Goal: Navigation & Orientation: Find specific page/section

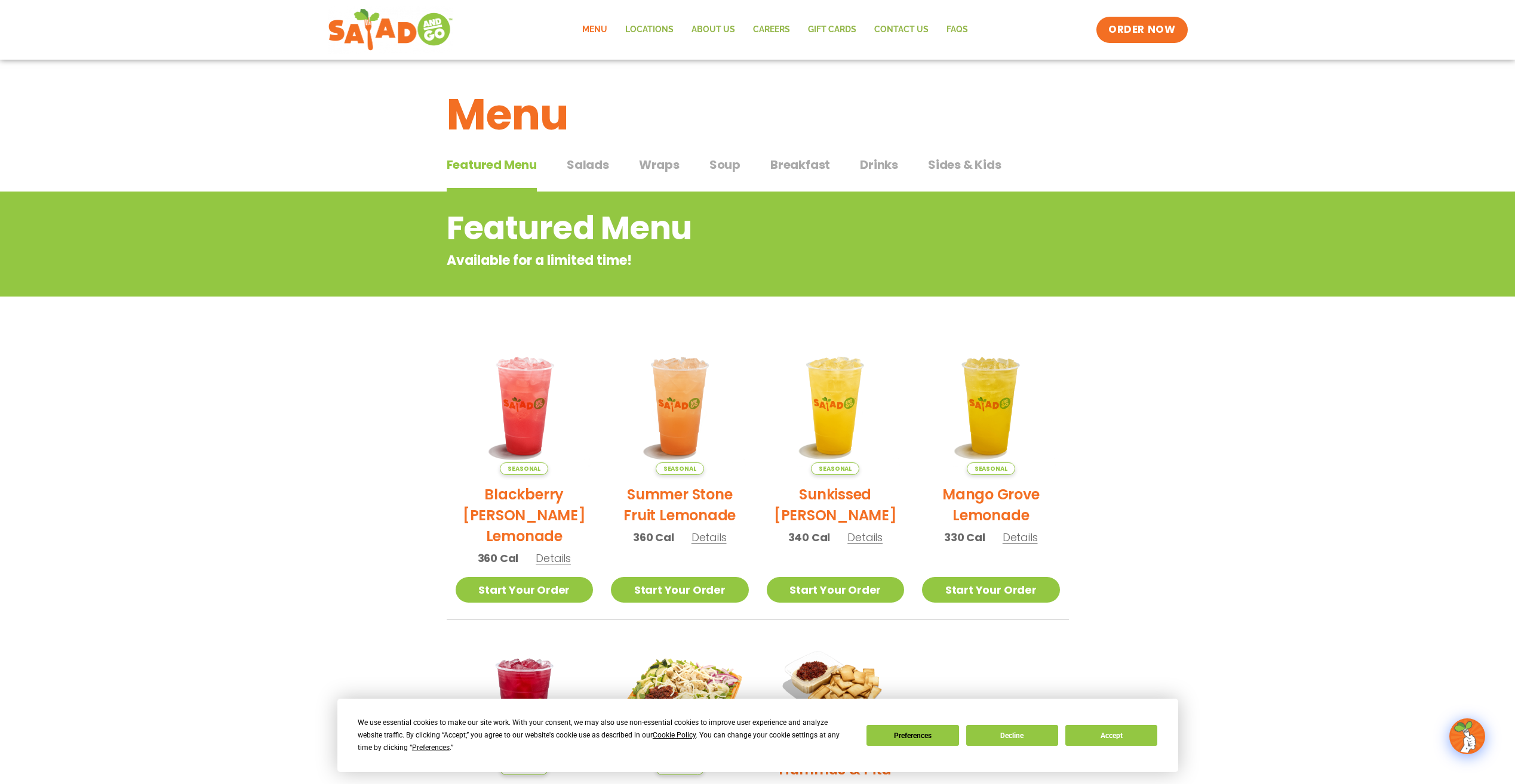
click at [660, 157] on span "Wraps" at bounding box center [659, 164] width 41 height 18
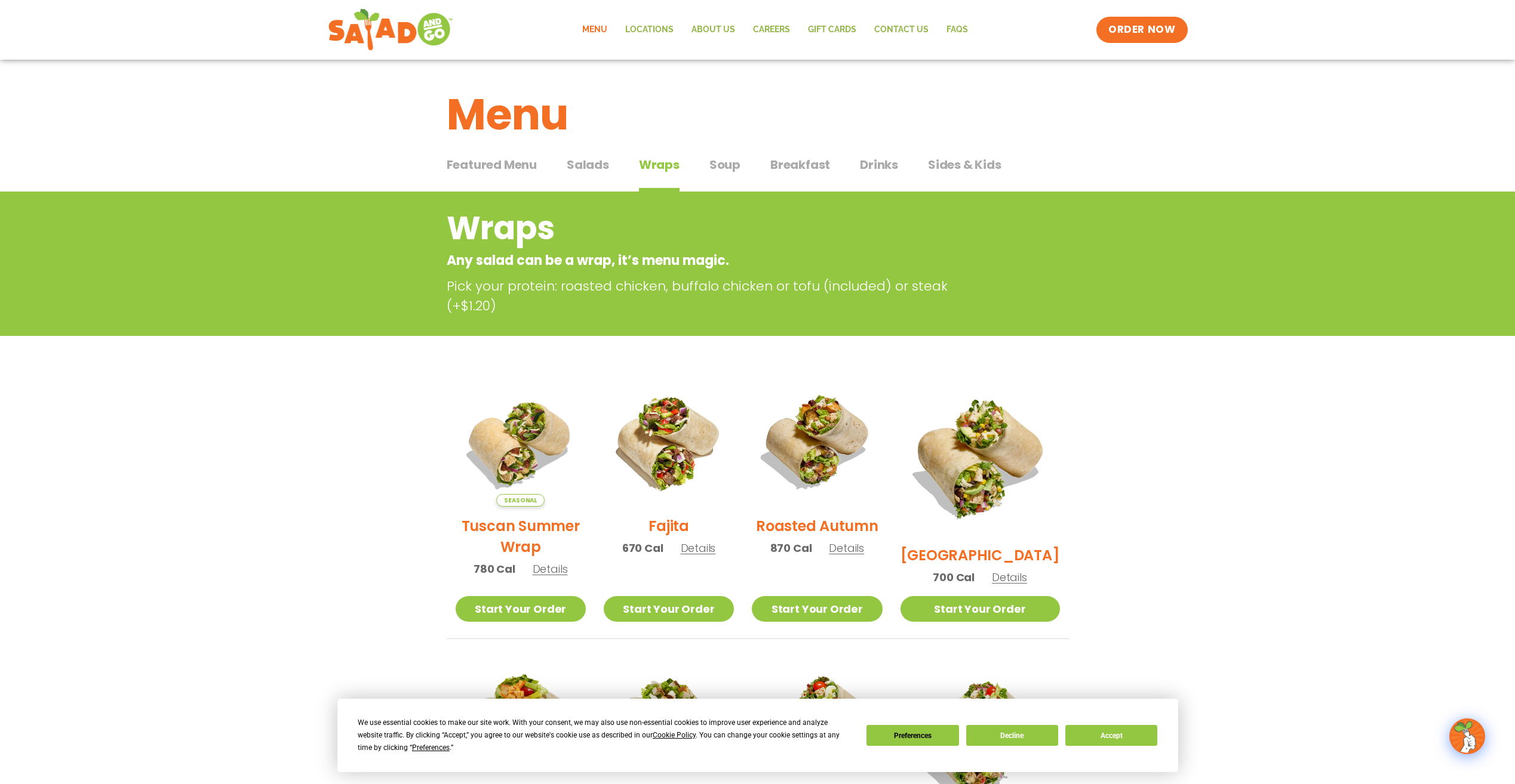
click at [504, 162] on span "Featured Menu" at bounding box center [492, 164] width 91 height 18
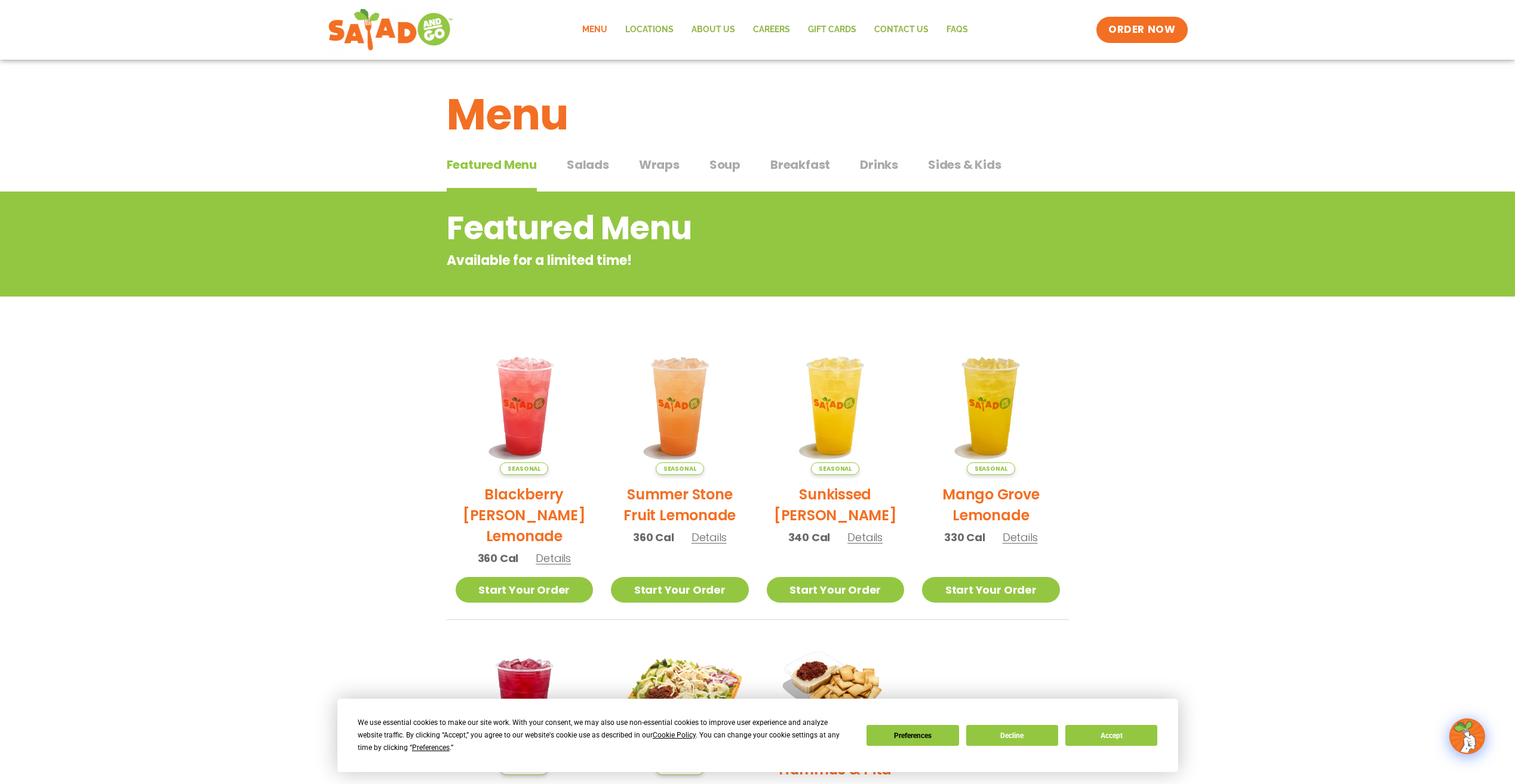
click at [960, 167] on span "Sides & Kids" at bounding box center [965, 164] width 74 height 18
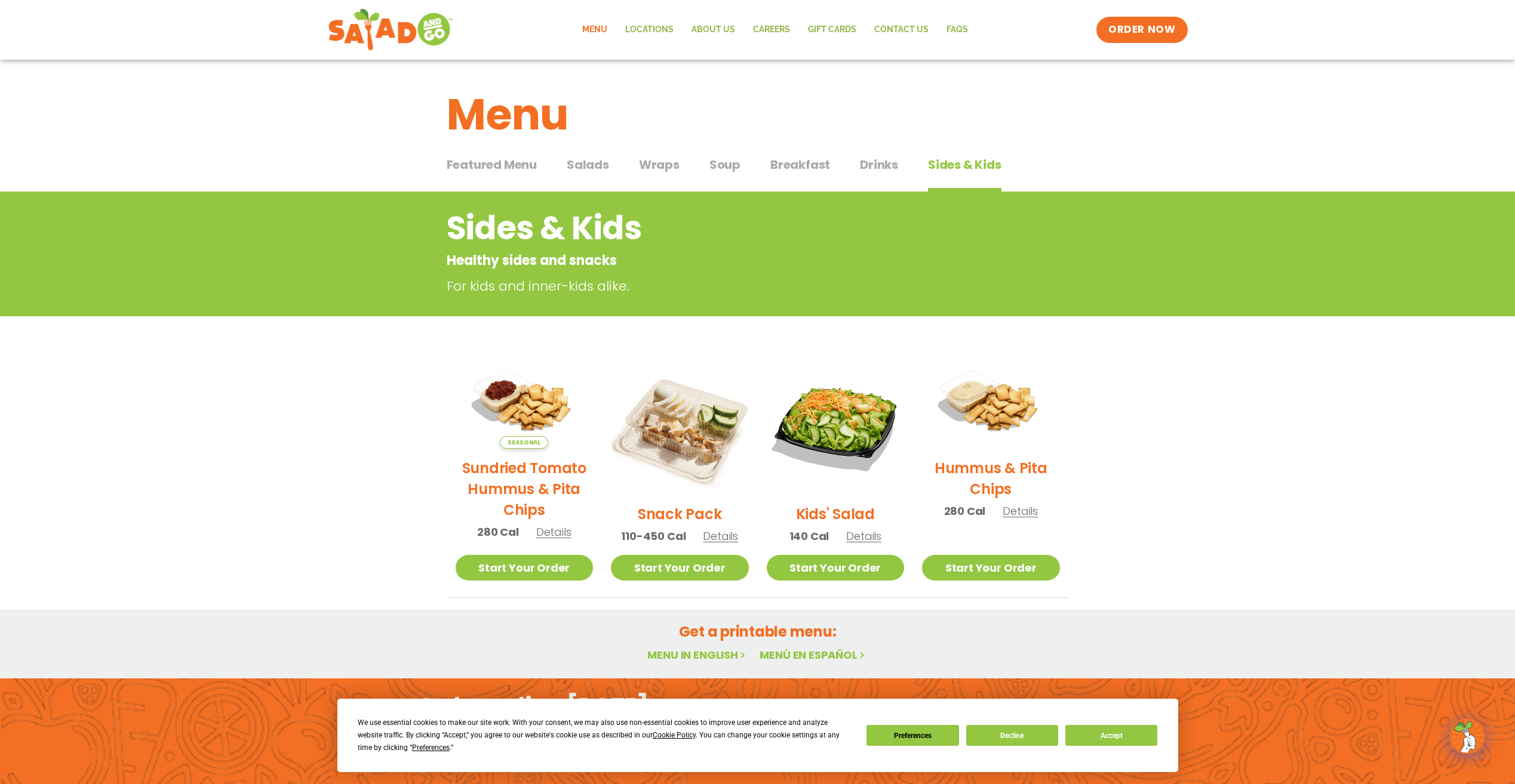
click at [656, 167] on span "Wraps" at bounding box center [659, 164] width 41 height 18
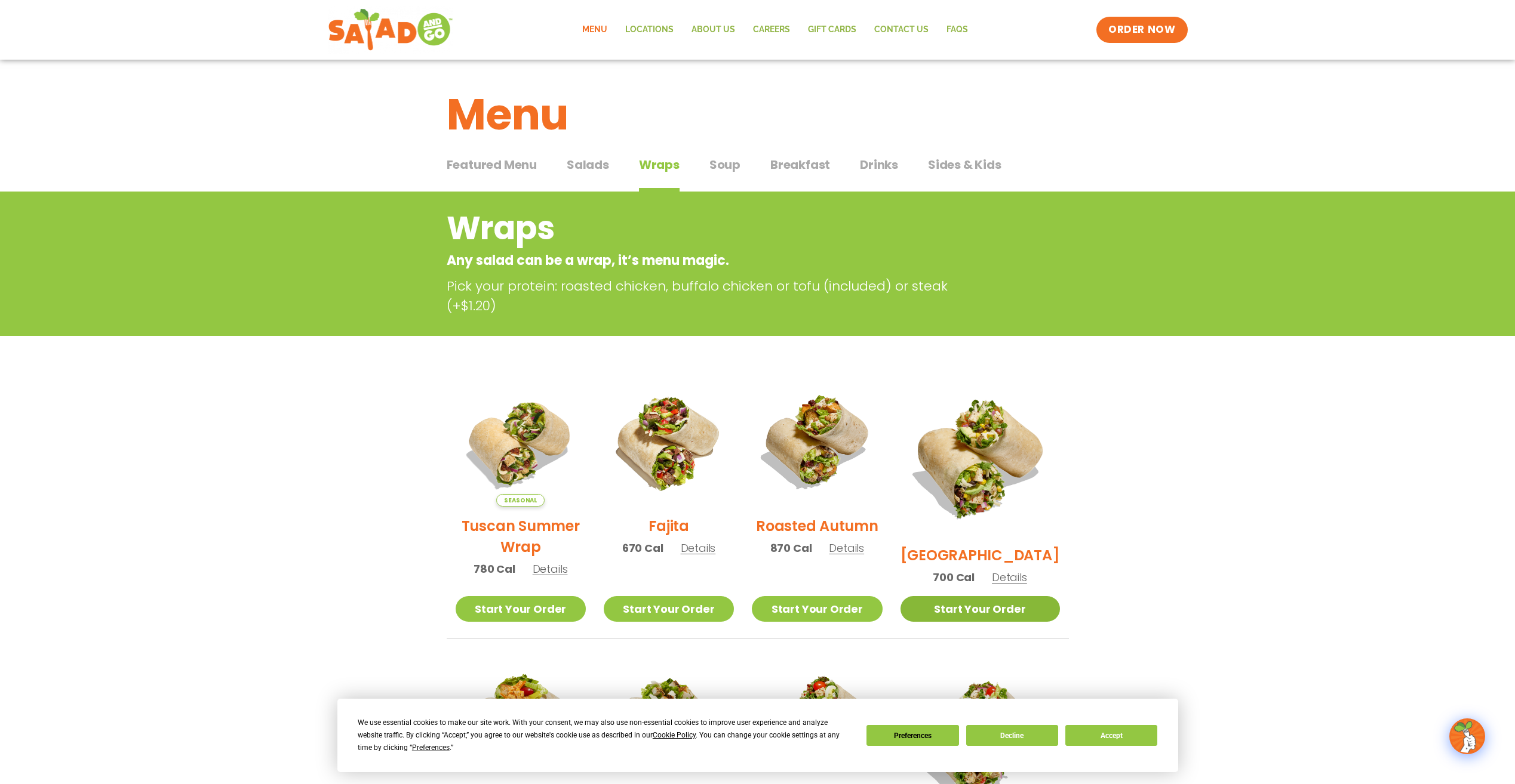
click at [993, 606] on link "Start Your Order" at bounding box center [980, 609] width 160 height 25
